Goal: Information Seeking & Learning: Learn about a topic

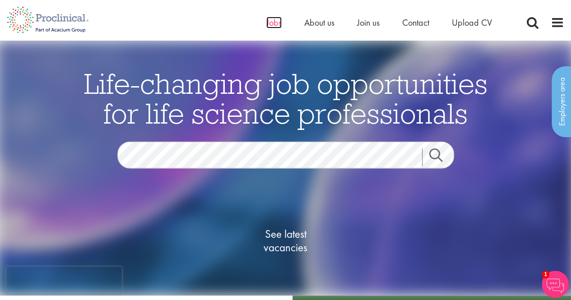
click at [274, 21] on span "Jobs" at bounding box center [273, 23] width 15 height 12
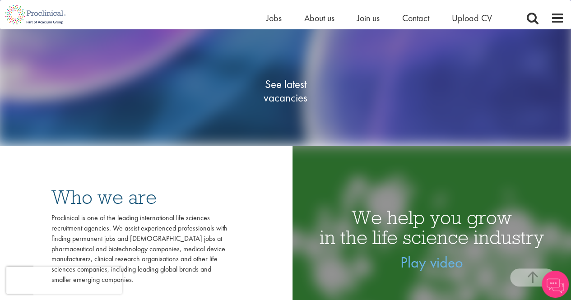
scroll to position [138, 0]
click at [294, 95] on span "See latest vacancies" at bounding box center [286, 91] width 90 height 27
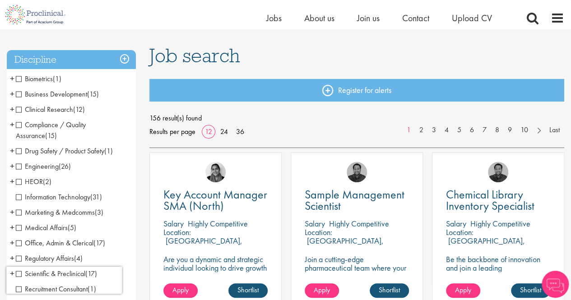
scroll to position [70, 0]
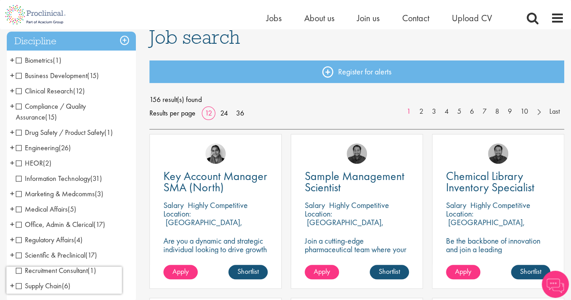
click at [19, 132] on span "Drug Safety / Product Safety" at bounding box center [60, 132] width 88 height 9
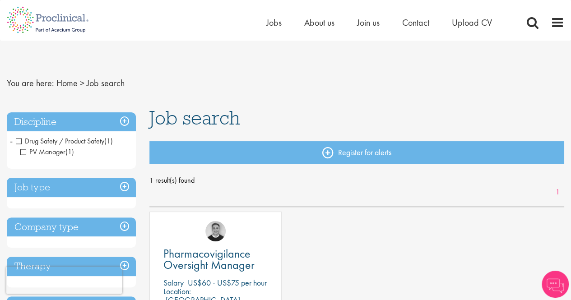
click at [25, 148] on span "PV Manager" at bounding box center [42, 151] width 45 height 9
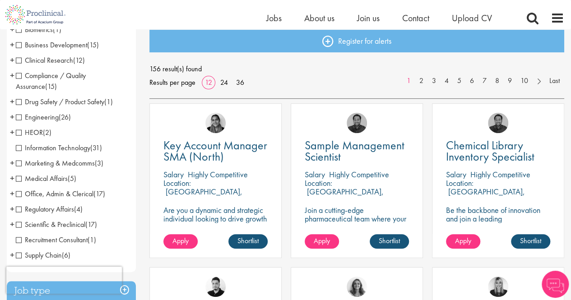
scroll to position [112, 0]
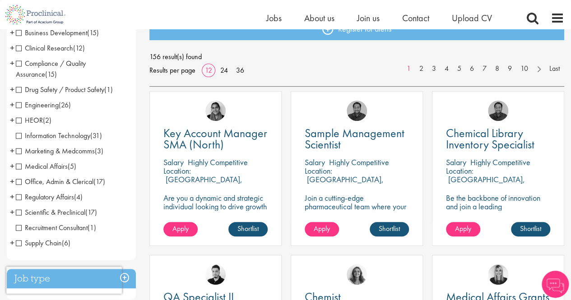
click at [21, 167] on span "Medical Affairs" at bounding box center [42, 166] width 52 height 9
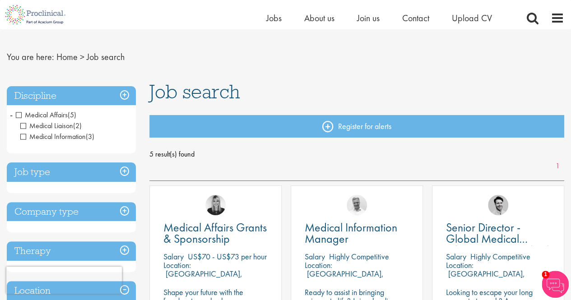
scroll to position [16, 0]
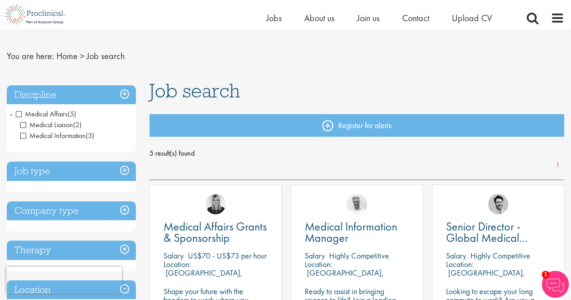
click at [22, 114] on span "Medical Affairs" at bounding box center [42, 113] width 52 height 9
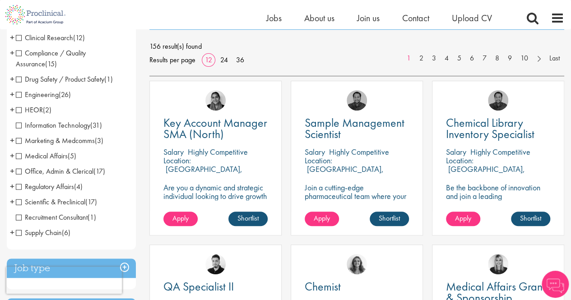
scroll to position [123, 0]
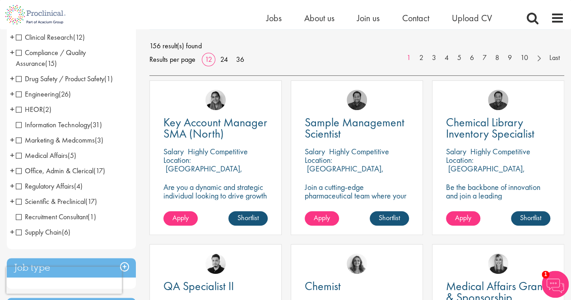
click at [21, 186] on span "Regulatory Affairs" at bounding box center [45, 185] width 58 height 9
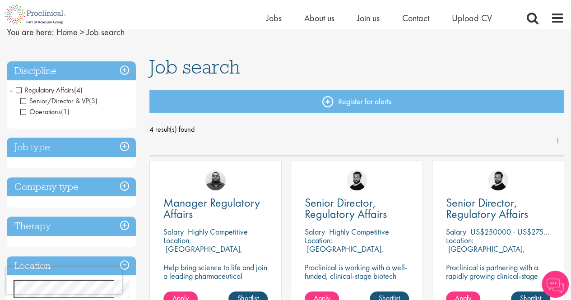
scroll to position [37, 0]
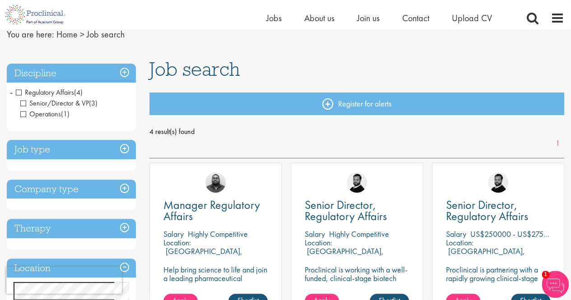
click at [21, 90] on span "Regulatory Affairs" at bounding box center [45, 92] width 58 height 9
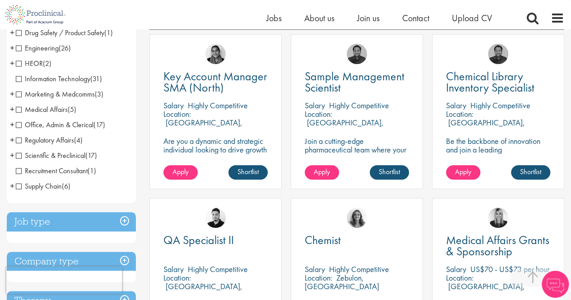
scroll to position [170, 0]
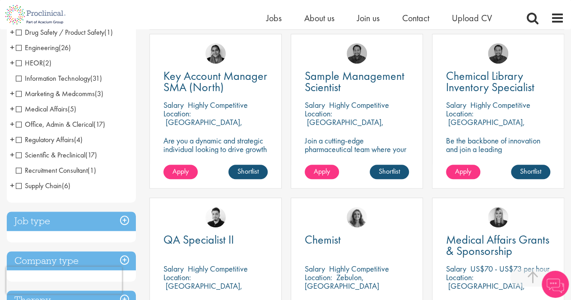
click at [19, 156] on span "Scientific & Preclinical" at bounding box center [51, 154] width 70 height 9
